Goal: Information Seeking & Learning: Learn about a topic

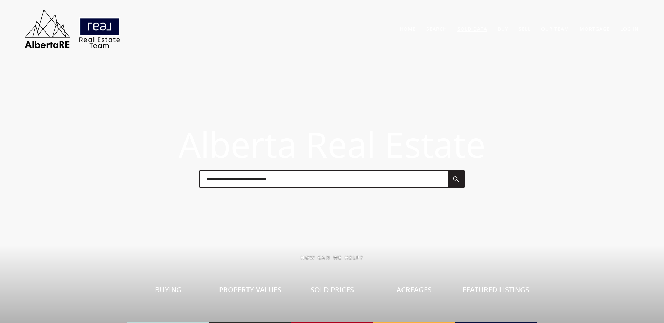
click at [474, 30] on link "Sold Data" at bounding box center [472, 29] width 30 height 7
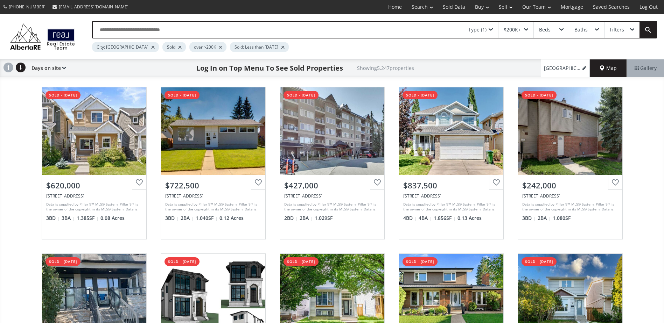
drag, startPoint x: 152, startPoint y: 47, endPoint x: 124, endPoint y: 58, distance: 29.2
click at [178, 47] on div at bounding box center [179, 47] width 3 height 3
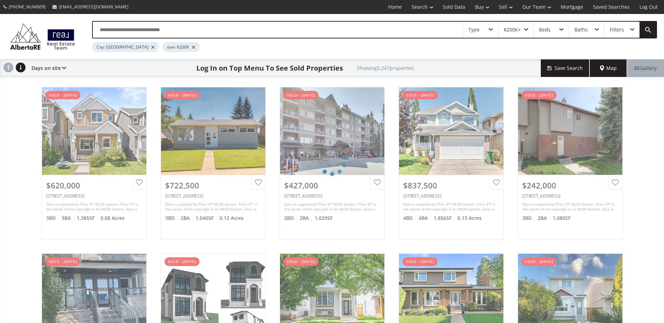
click at [3, 129] on div "Type $200K+ Beds Baths Filters City: Calgary over $200K Days on site Price SQFT…" at bounding box center [332, 228] width 664 height 428
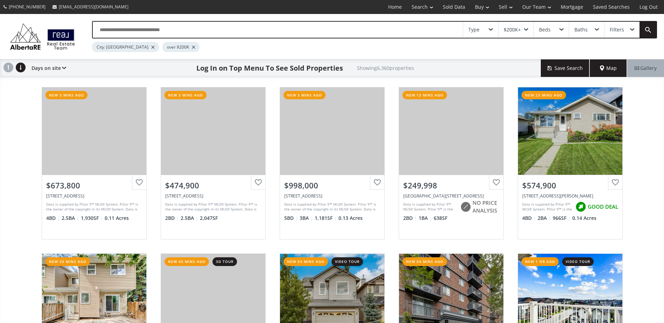
click at [259, 29] on input "text" at bounding box center [278, 30] width 370 height 16
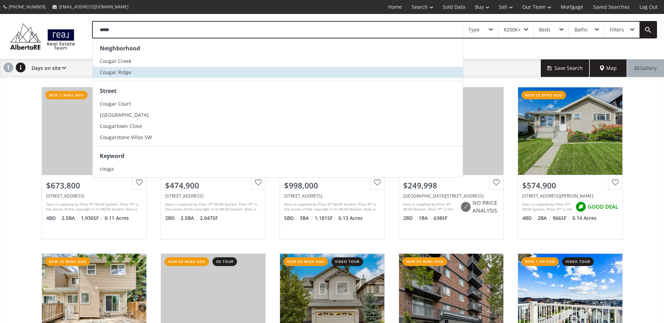
type input "*****"
click at [161, 70] on li "Cougar Ridge" at bounding box center [278, 72] width 370 height 11
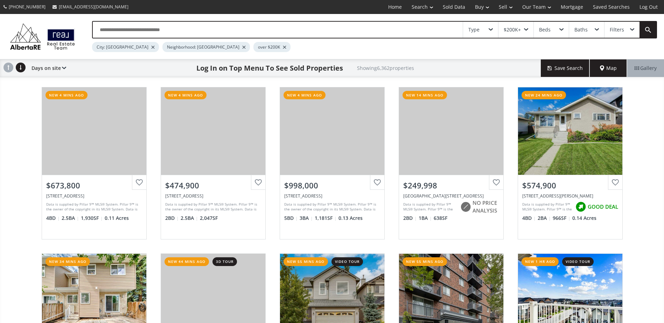
click at [151, 47] on div at bounding box center [152, 47] width 3 height 3
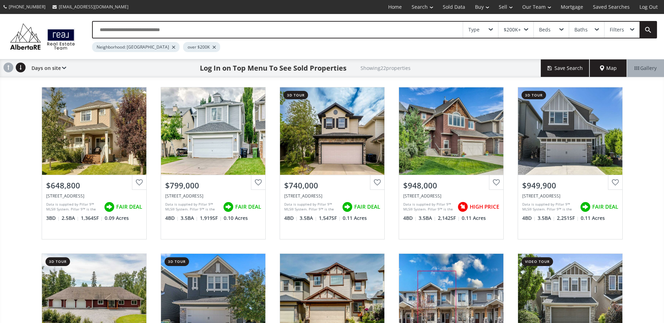
click at [5, 147] on div "Cougartown Circle SW Calgary AB T3H 0A3 View Photos & Details $648,800 194 Coug…" at bounding box center [332, 246] width 664 height 333
drag, startPoint x: 477, startPoint y: 32, endPoint x: 484, endPoint y: 35, distance: 7.2
click at [477, 32] on div "Type" at bounding box center [473, 29] width 11 height 5
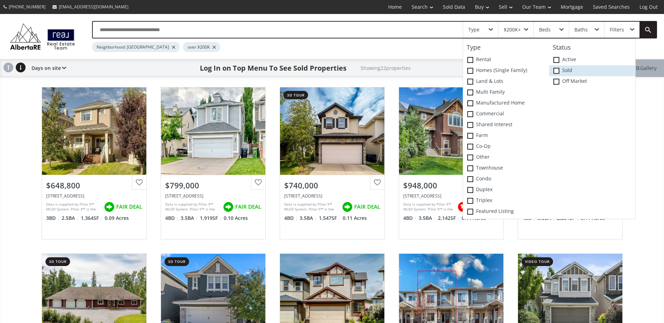
click at [564, 69] on label "Sold" at bounding box center [592, 70] width 86 height 11
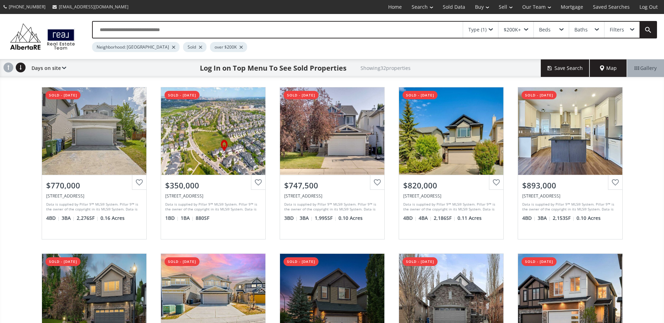
click at [6, 147] on div "Cougarstone Landing SW Calgary AB T3H5W4 sold - 08/11/2025 View Photos & Detail…" at bounding box center [332, 246] width 664 height 333
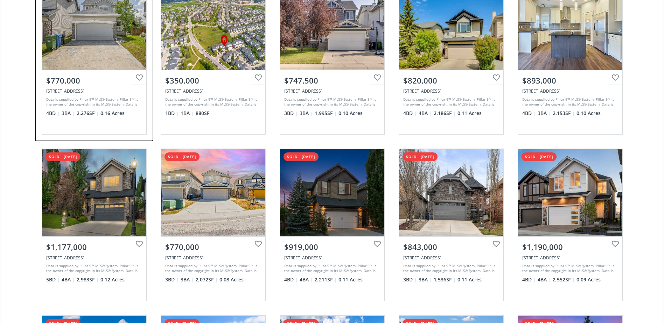
scroll to position [35, 0]
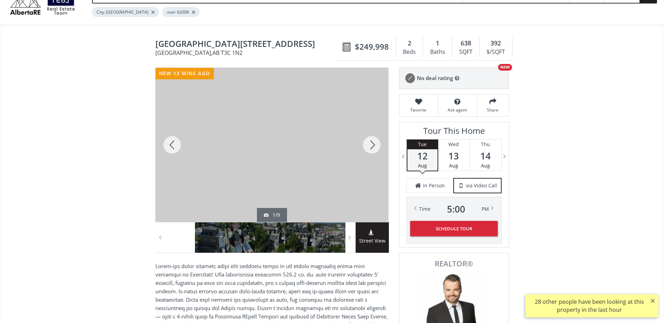
click at [365, 140] on div at bounding box center [372, 145] width 34 height 154
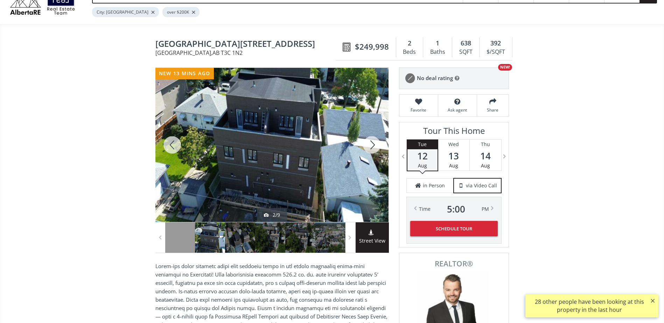
click at [366, 140] on div at bounding box center [372, 145] width 34 height 154
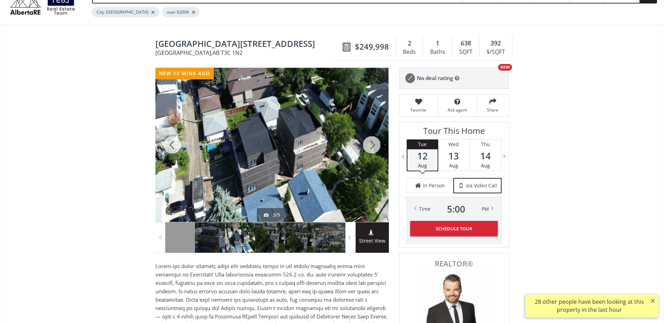
click at [366, 140] on div at bounding box center [372, 145] width 34 height 154
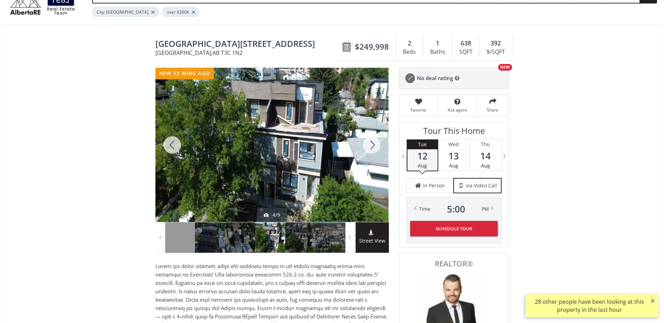
click at [366, 140] on div at bounding box center [372, 145] width 34 height 154
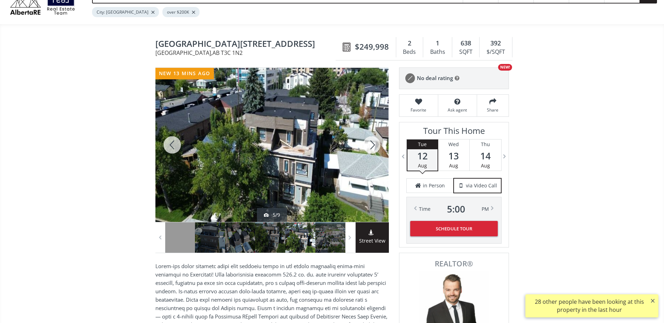
click at [366, 140] on div at bounding box center [372, 145] width 34 height 154
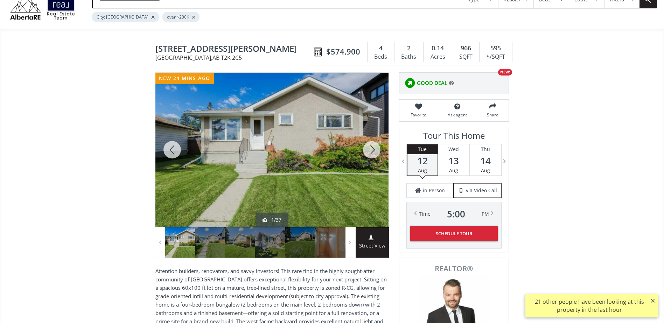
scroll to position [175, 0]
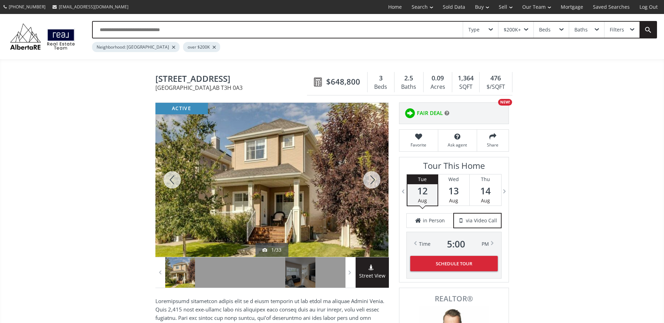
click at [386, 178] on div at bounding box center [372, 180] width 34 height 154
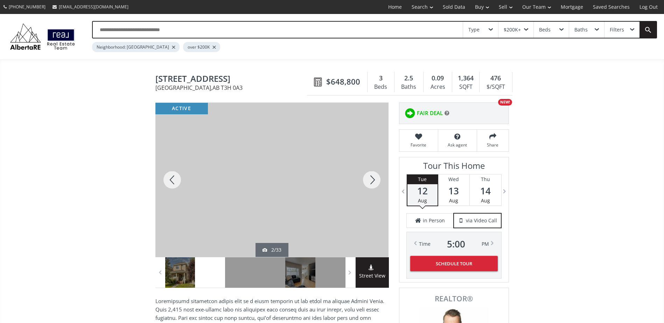
click at [379, 180] on div at bounding box center [372, 180] width 34 height 154
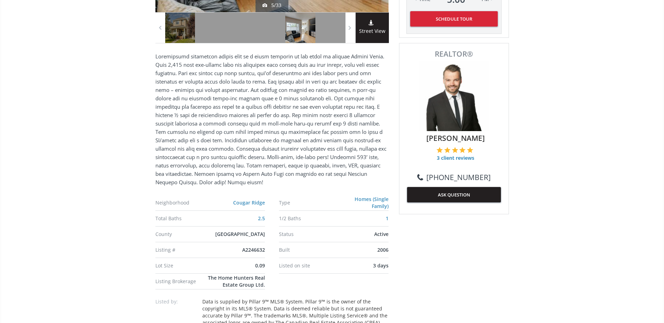
scroll to position [420, 0]
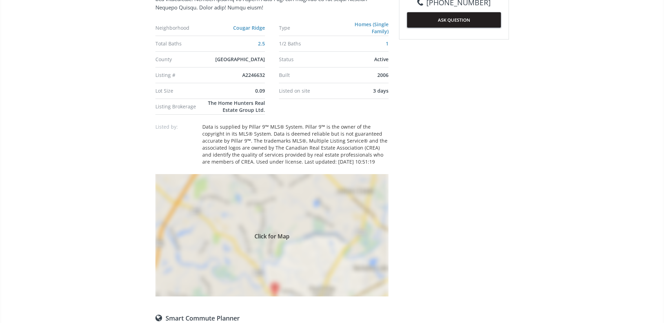
click at [345, 228] on div "Click for Map" at bounding box center [271, 235] width 233 height 122
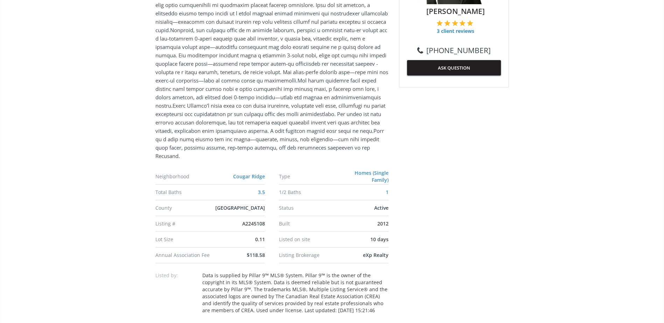
scroll to position [490, 0]
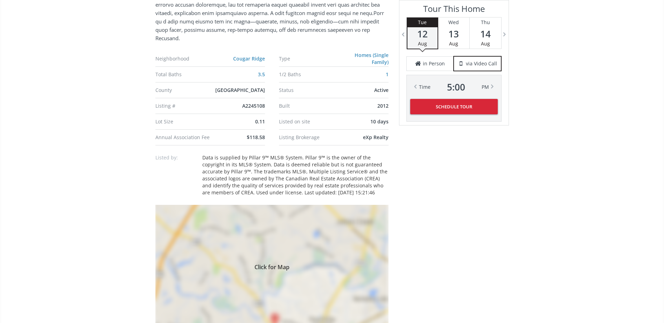
click at [294, 276] on div "Click for Map" at bounding box center [271, 266] width 233 height 122
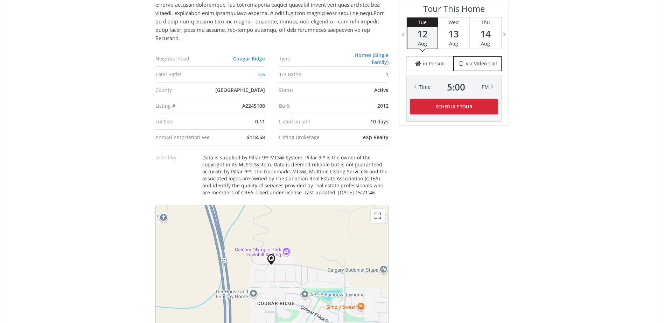
scroll to position [525, 0]
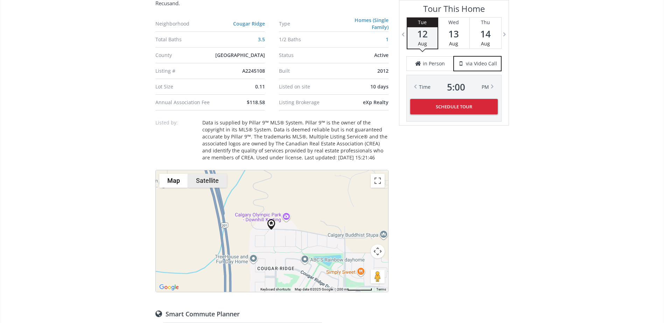
click at [214, 181] on button "Satellite" at bounding box center [207, 181] width 39 height 14
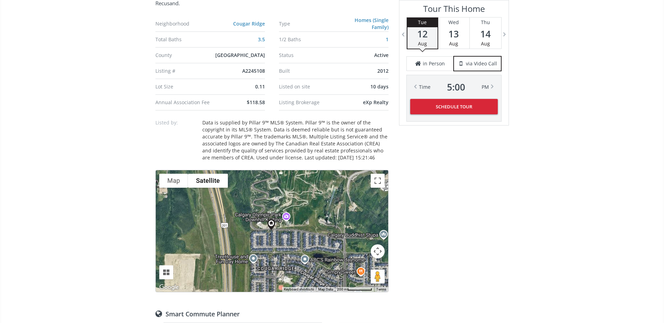
click at [375, 253] on button "Map camera controls" at bounding box center [378, 252] width 14 height 14
click at [356, 230] on button "Zoom in" at bounding box center [360, 234] width 14 height 14
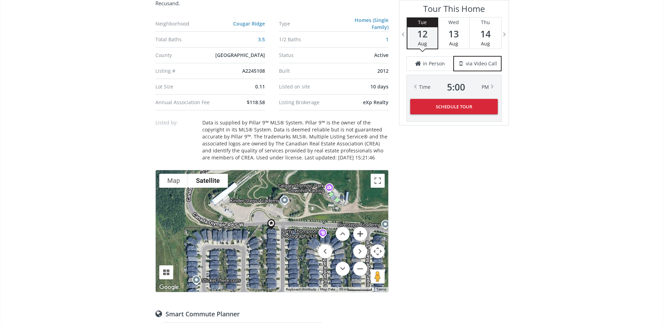
click at [356, 230] on button "Zoom in" at bounding box center [360, 234] width 14 height 14
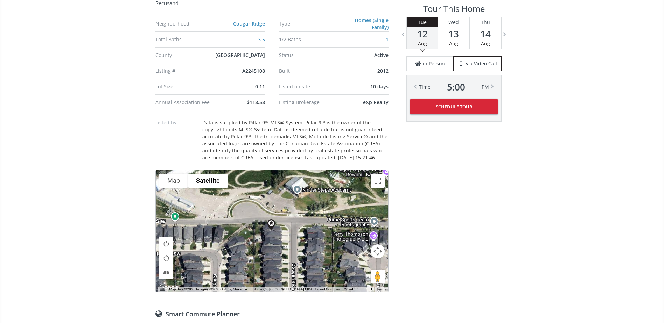
drag, startPoint x: 371, startPoint y: 273, endPoint x: 296, endPoint y: 228, distance: 86.9
click at [296, 228] on div "To navigate, press the arrow keys. Map Terrain Satellite Labels Map Data Map da…" at bounding box center [272, 231] width 232 height 122
drag, startPoint x: 378, startPoint y: 278, endPoint x: 290, endPoint y: 223, distance: 103.7
click at [290, 223] on div "To navigate, press the arrow keys. To activate drag with keyboard, press Alt + …" at bounding box center [272, 231] width 232 height 122
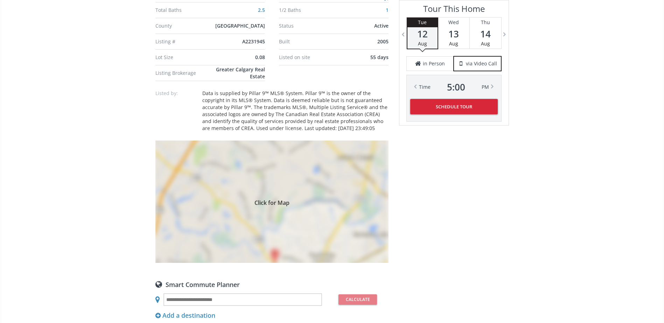
scroll to position [525, 0]
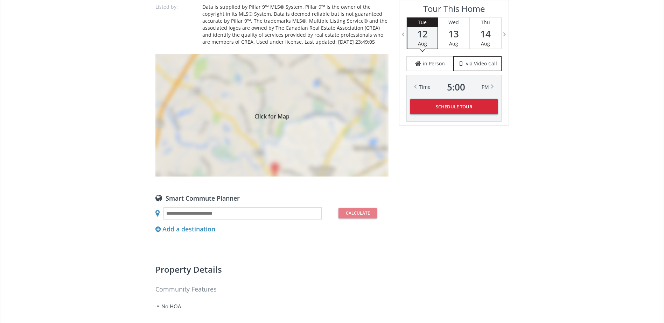
drag, startPoint x: 328, startPoint y: 202, endPoint x: 321, endPoint y: 141, distance: 60.9
click at [328, 202] on div "Smart Commute Planner" at bounding box center [271, 198] width 233 height 8
click at [322, 135] on div "Click for Map" at bounding box center [271, 115] width 233 height 122
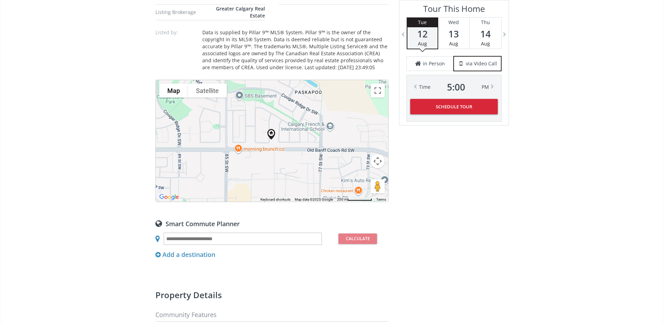
scroll to position [490, 0]
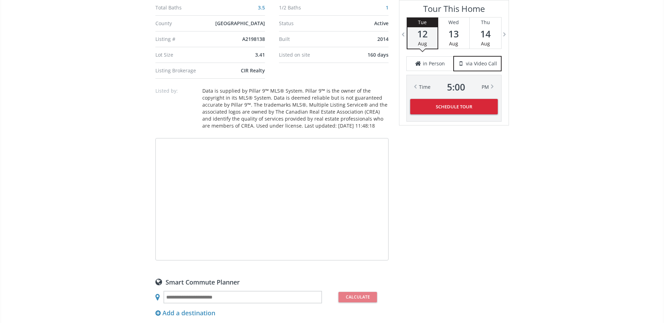
scroll to position [525, 0]
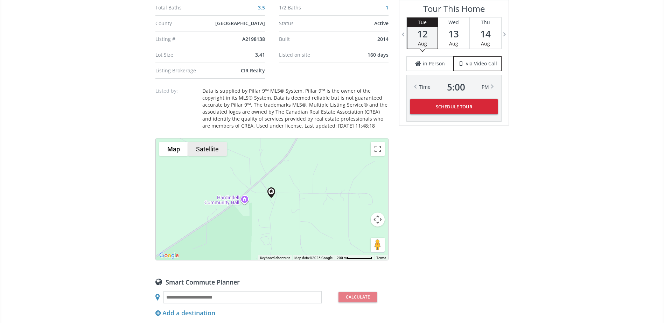
click at [207, 149] on button "Satellite" at bounding box center [207, 149] width 39 height 14
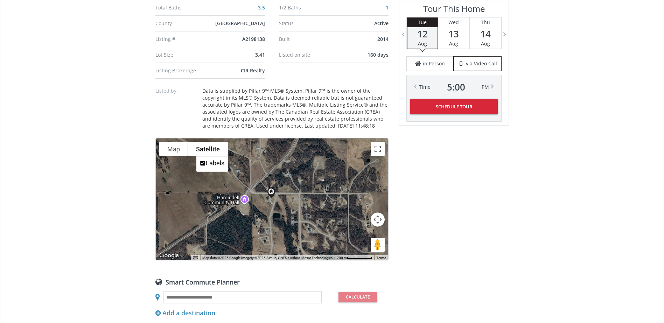
click at [374, 220] on button "Map camera controls" at bounding box center [378, 220] width 14 height 14
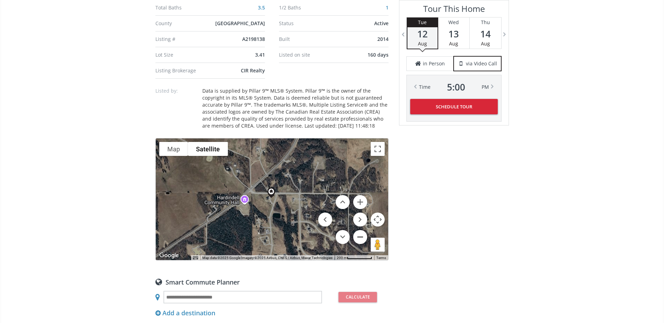
click at [359, 235] on button "Zoom out" at bounding box center [360, 237] width 14 height 14
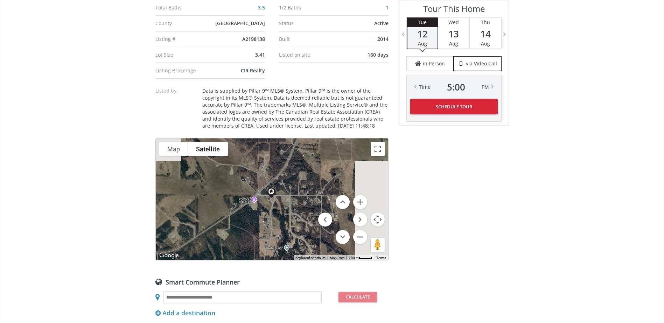
click at [359, 235] on button "Zoom out" at bounding box center [360, 237] width 14 height 14
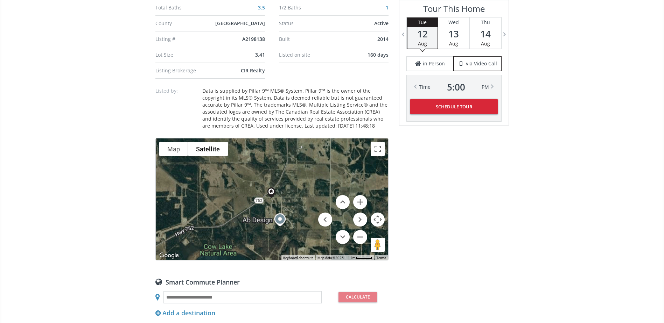
click at [359, 235] on button "Zoom out" at bounding box center [360, 237] width 14 height 14
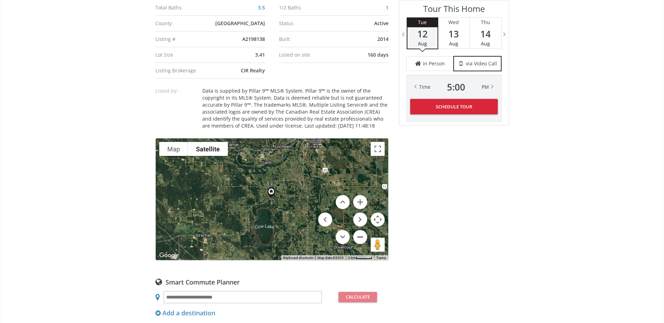
click at [359, 235] on button "Zoom out" at bounding box center [360, 237] width 14 height 14
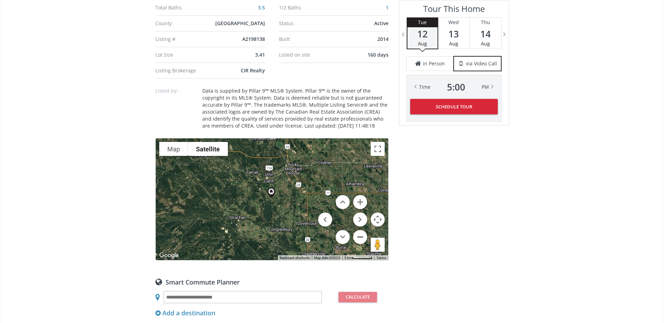
click at [360, 240] on button "Zoom out" at bounding box center [360, 237] width 14 height 14
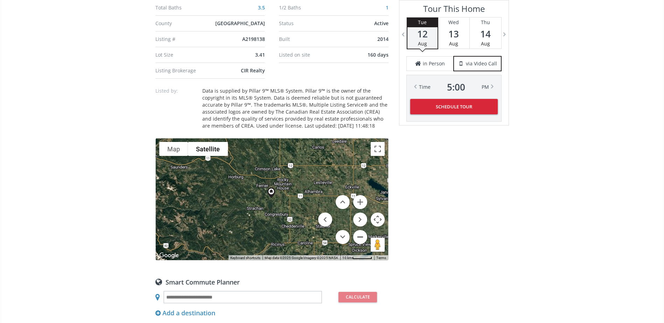
click at [360, 240] on button "Zoom out" at bounding box center [360, 237] width 14 height 14
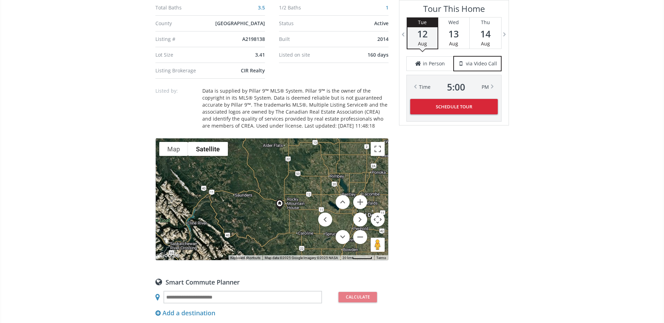
drag, startPoint x: 285, startPoint y: 183, endPoint x: 308, endPoint y: 184, distance: 22.8
click at [302, 208] on div "To navigate, press the arrow keys." at bounding box center [272, 200] width 232 height 122
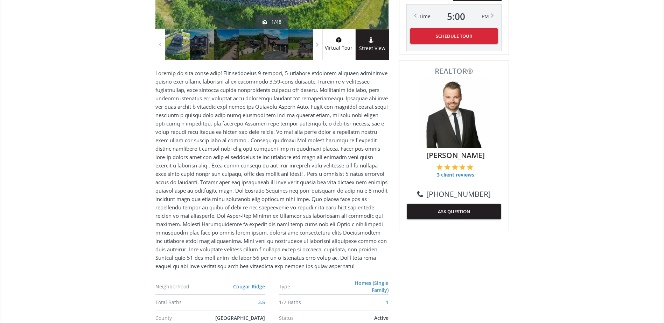
scroll to position [0, 0]
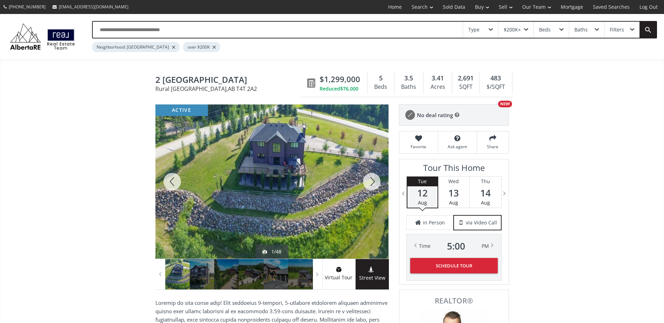
click at [380, 185] on div at bounding box center [372, 182] width 34 height 154
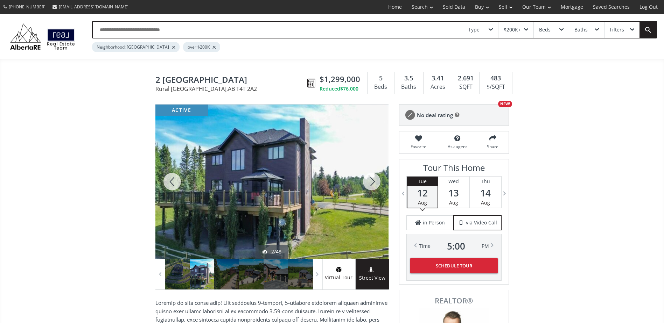
click at [375, 181] on div at bounding box center [372, 182] width 34 height 154
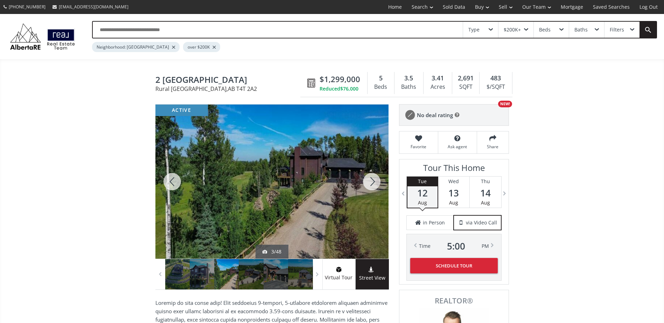
click at [375, 181] on div at bounding box center [372, 182] width 34 height 154
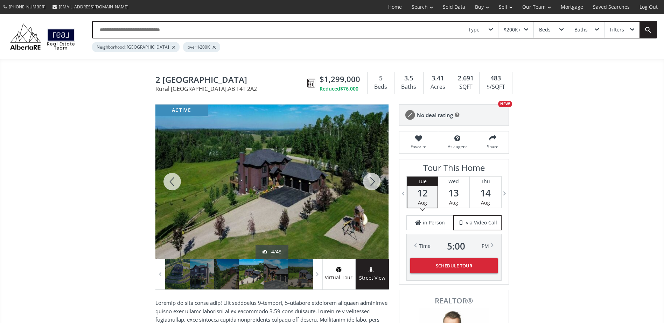
click at [375, 181] on div at bounding box center [372, 182] width 34 height 154
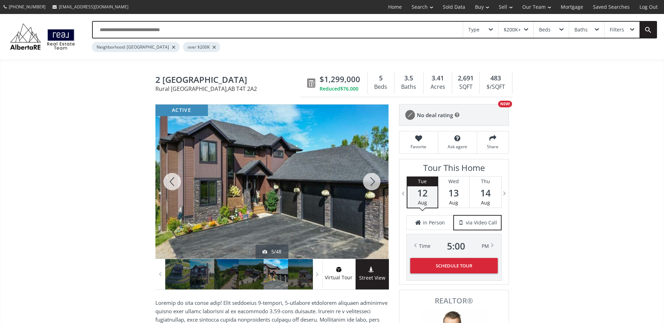
click at [375, 181] on div at bounding box center [372, 182] width 34 height 154
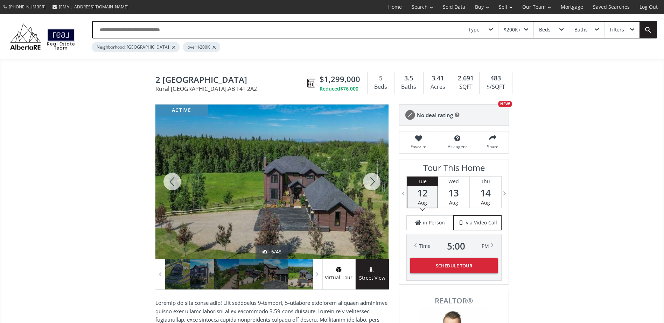
click at [375, 181] on div at bounding box center [372, 182] width 34 height 154
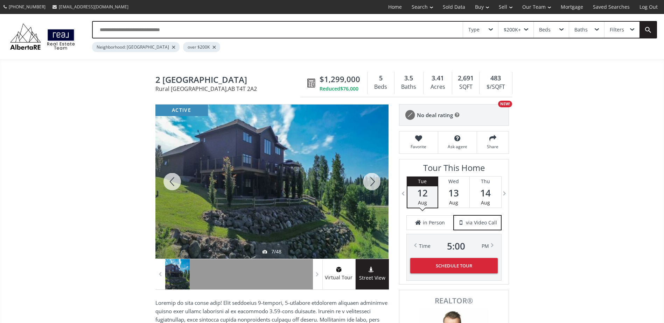
click at [375, 181] on div at bounding box center [372, 182] width 34 height 154
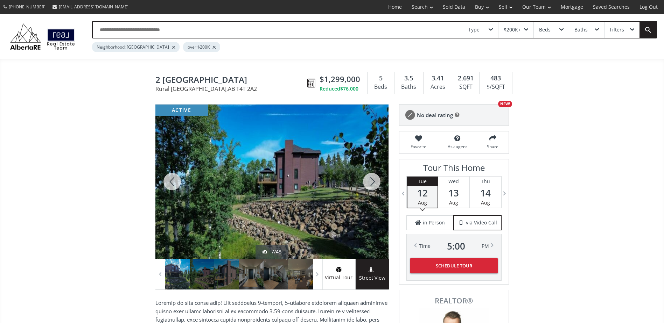
click at [375, 181] on div at bounding box center [372, 182] width 34 height 154
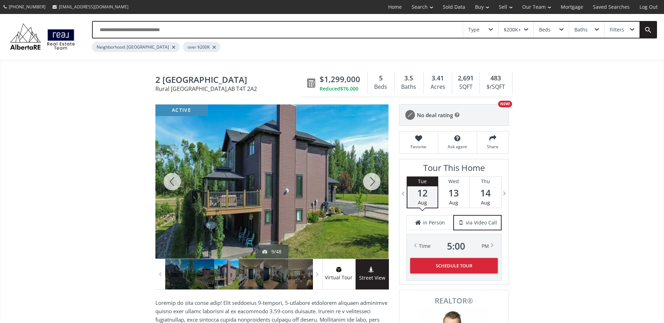
click at [375, 181] on div at bounding box center [372, 182] width 34 height 154
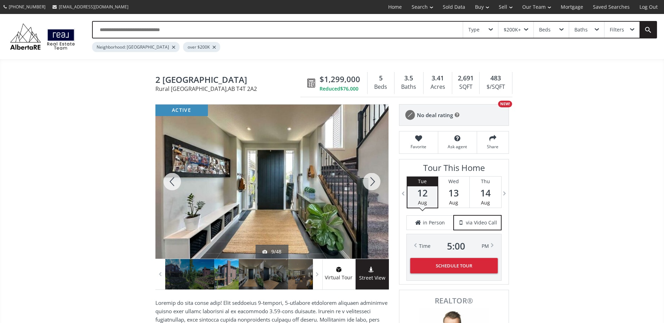
click at [375, 181] on div at bounding box center [372, 182] width 34 height 154
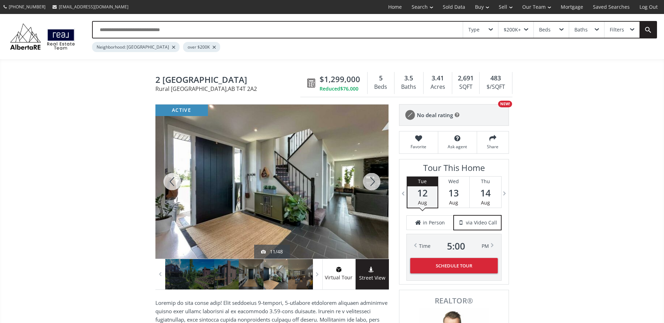
click at [375, 181] on div at bounding box center [372, 182] width 34 height 154
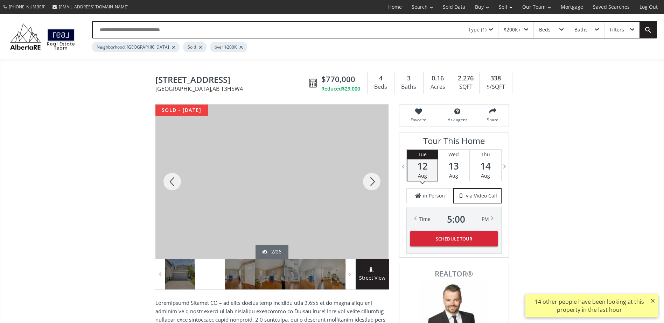
click at [373, 178] on div at bounding box center [372, 182] width 34 height 154
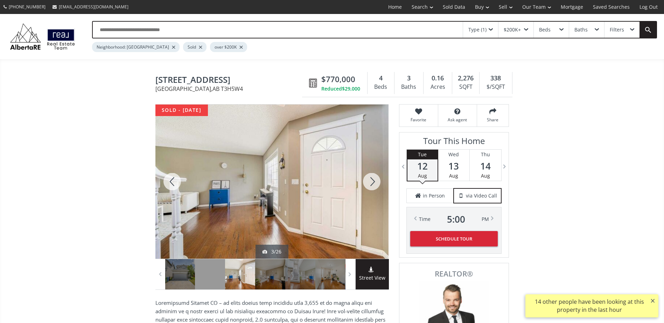
click at [373, 178] on div at bounding box center [372, 182] width 34 height 154
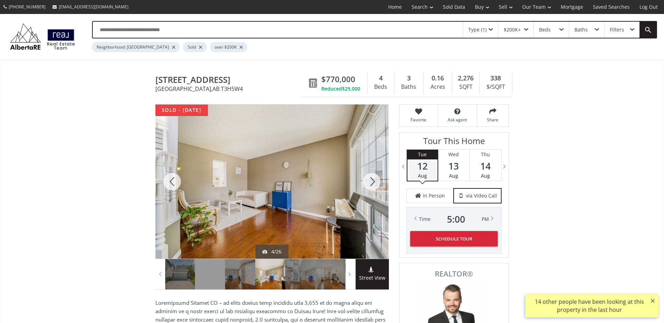
click at [373, 178] on div at bounding box center [372, 182] width 34 height 154
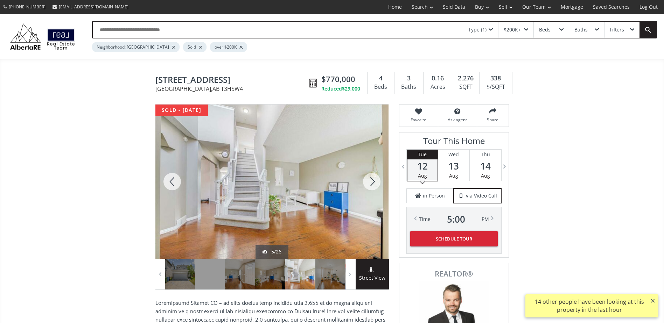
click at [373, 178] on div at bounding box center [372, 182] width 34 height 154
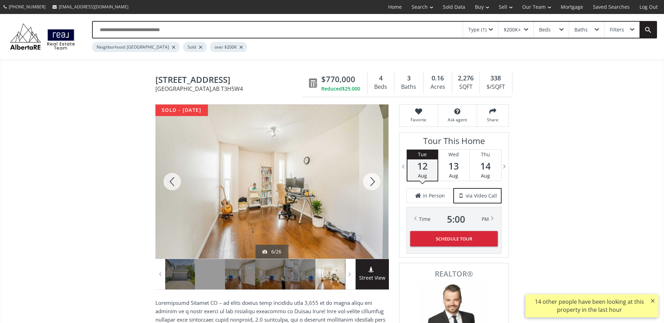
click at [373, 178] on div at bounding box center [372, 182] width 34 height 154
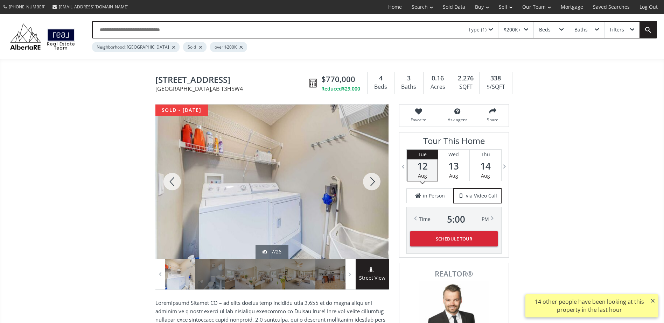
click at [373, 178] on div at bounding box center [372, 182] width 34 height 154
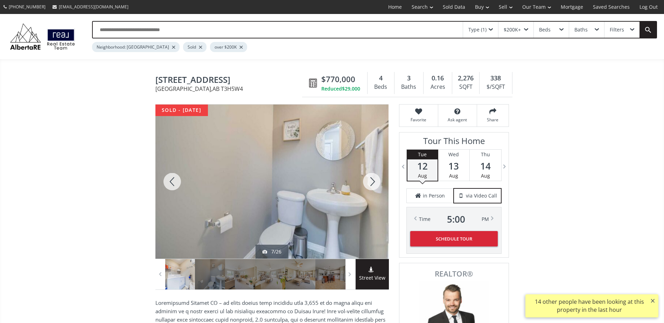
click at [373, 178] on div at bounding box center [372, 182] width 34 height 154
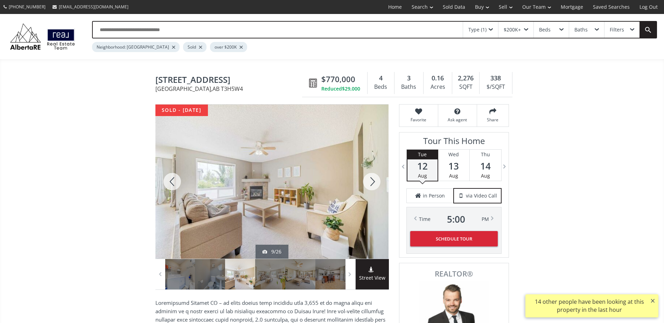
click at [373, 178] on div at bounding box center [372, 182] width 34 height 154
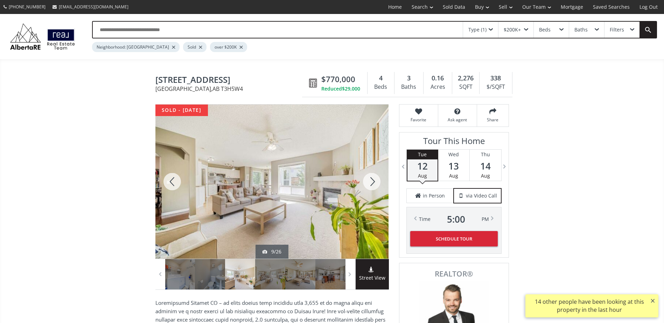
click at [373, 178] on div at bounding box center [372, 182] width 34 height 154
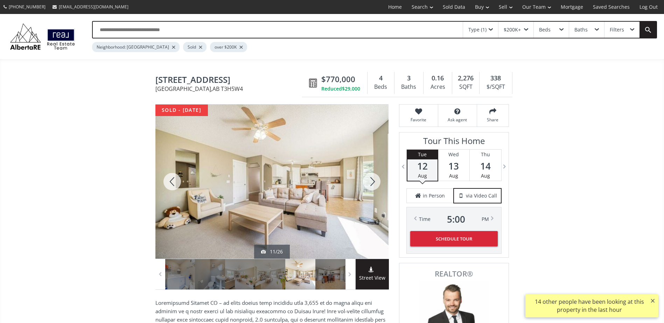
click at [373, 178] on div at bounding box center [372, 182] width 34 height 154
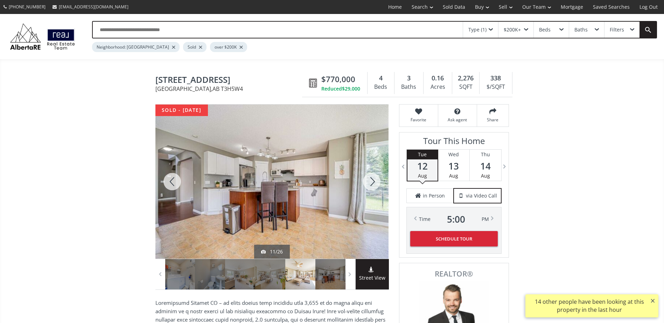
click at [373, 178] on div at bounding box center [372, 182] width 34 height 154
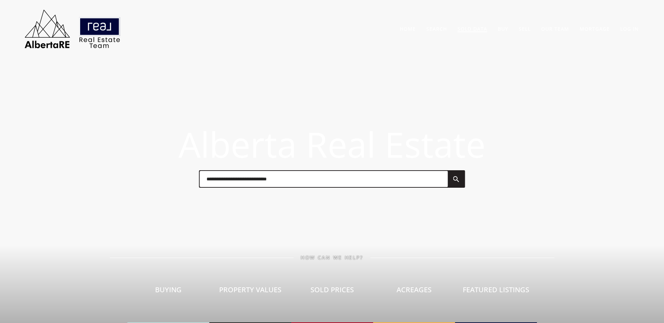
click at [469, 31] on link "Sold Data" at bounding box center [472, 29] width 30 height 7
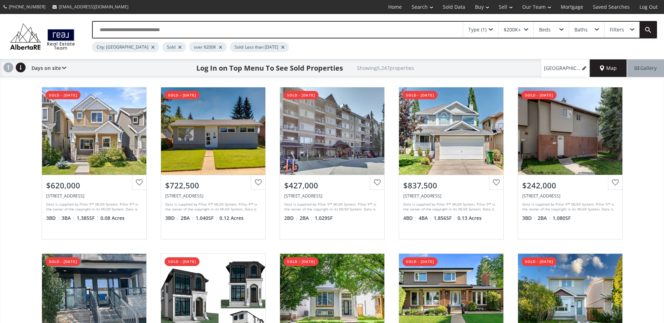
click at [187, 26] on input "text" at bounding box center [278, 30] width 370 height 16
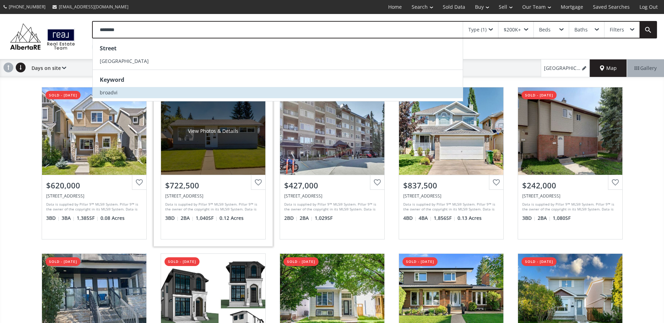
type input "*********"
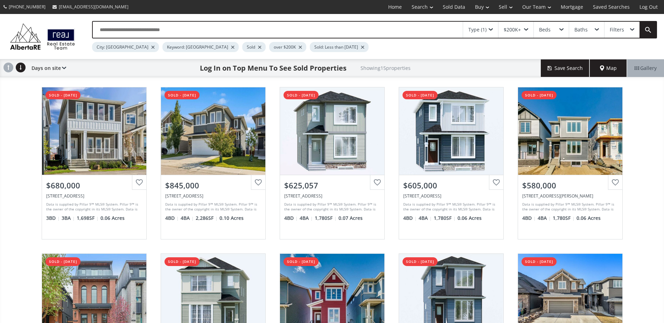
click at [151, 47] on div at bounding box center [152, 47] width 3 height 3
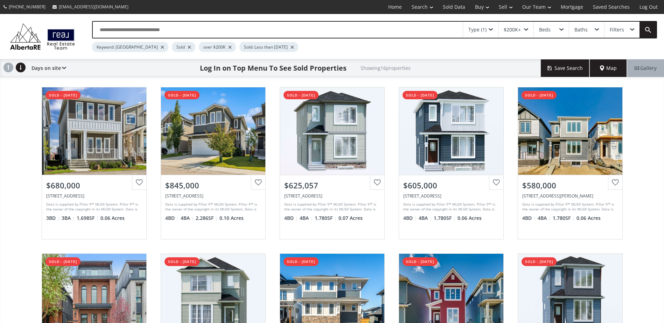
click at [28, 127] on div "[GEOGRAPHIC_DATA] sold - [DATE] View Photos & Details $680,000 [STREET_ADDRESS]…" at bounding box center [332, 246] width 664 height 333
click at [188, 48] on div at bounding box center [189, 47] width 3 height 3
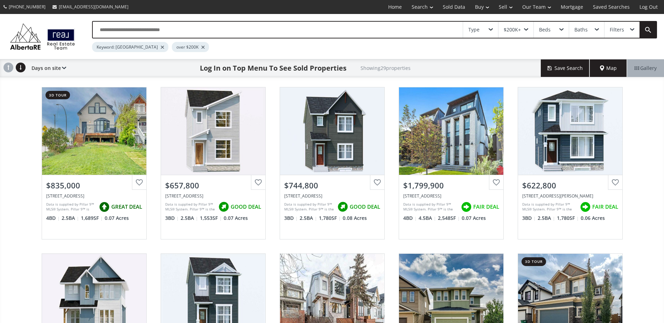
click at [19, 166] on div "[GEOGRAPHIC_DATA] 3d tour View Photos & Details $835,000 [STREET_ADDRESS] Data …" at bounding box center [332, 246] width 664 height 333
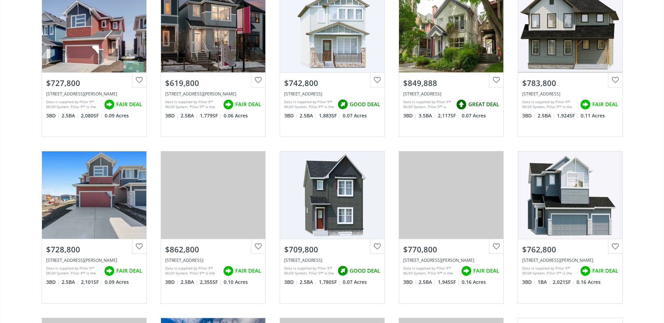
scroll to position [525, 0]
